Goal: Entertainment & Leisure: Browse casually

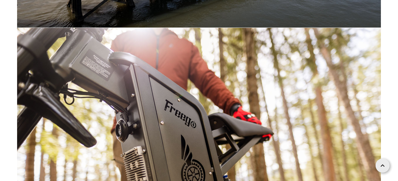
scroll to position [3404, 0]
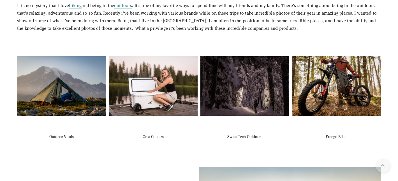
scroll to position [86, 0]
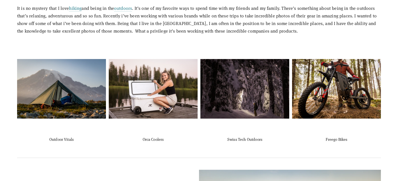
click at [162, 88] on img at bounding box center [153, 88] width 89 height 59
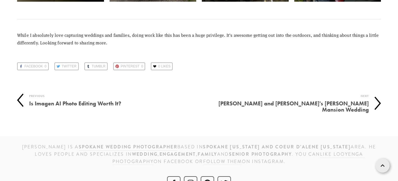
scroll to position [3120, 0]
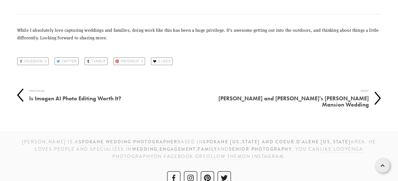
click at [323, 94] on h4 "[PERSON_NAME] and [PERSON_NAME]'s [PERSON_NAME] Mansion Wedding" at bounding box center [284, 101] width 170 height 15
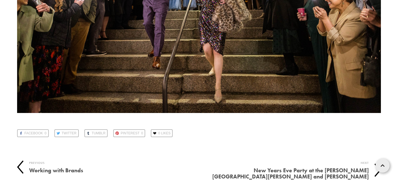
scroll to position [33509, 0]
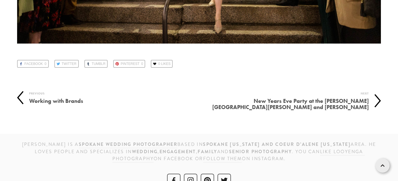
click at [317, 97] on h4 "New Years Eve Party at the [PERSON_NAME][GEOGRAPHIC_DATA][PERSON_NAME] and [PER…" at bounding box center [284, 104] width 170 height 15
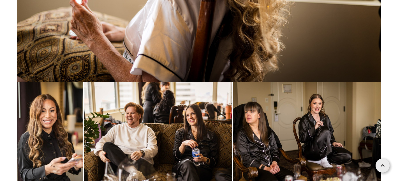
scroll to position [865, 0]
